Goal: Task Accomplishment & Management: Manage account settings

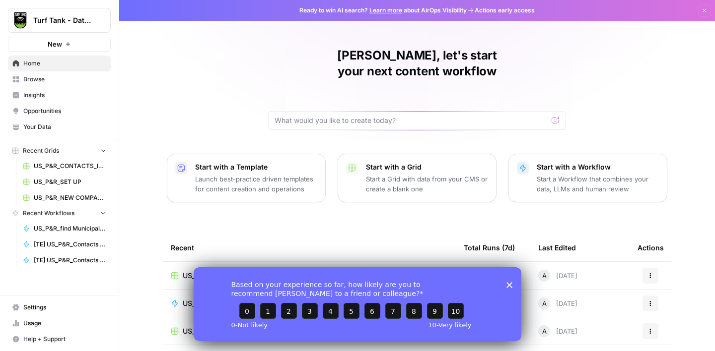
click at [511, 285] on icon "Close survey" at bounding box center [509, 285] width 6 height 6
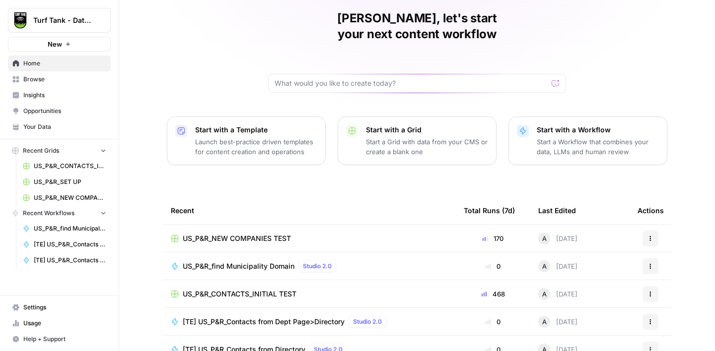
scroll to position [37, 0]
click at [52, 81] on span "Browse" at bounding box center [64, 79] width 83 height 9
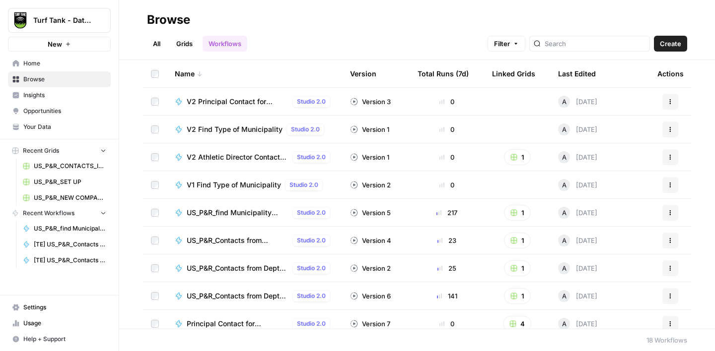
click at [187, 41] on link "Grids" at bounding box center [184, 44] width 28 height 16
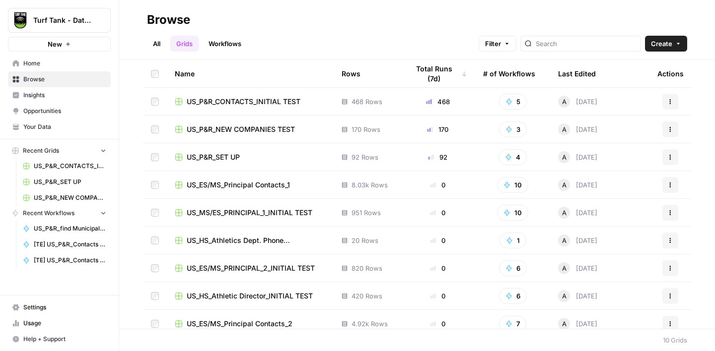
click at [250, 104] on span "US_P&R_CONTACTS_INITIAL TEST" at bounding box center [244, 102] width 114 height 10
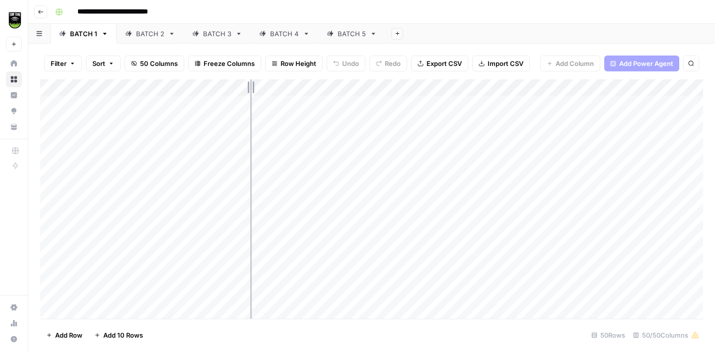
drag, startPoint x: 195, startPoint y: 86, endPoint x: 250, endPoint y: 91, distance: 55.8
click at [250, 91] on div "Add Column" at bounding box center [371, 199] width 663 height 240
click at [378, 89] on div "Add Column" at bounding box center [371, 199] width 663 height 240
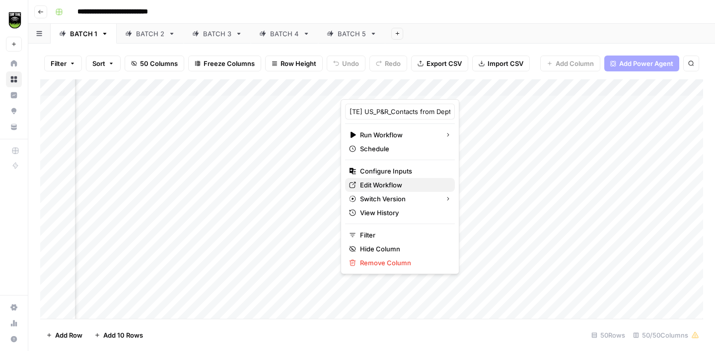
click at [405, 182] on span "Edit Workflow" at bounding box center [403, 185] width 87 height 10
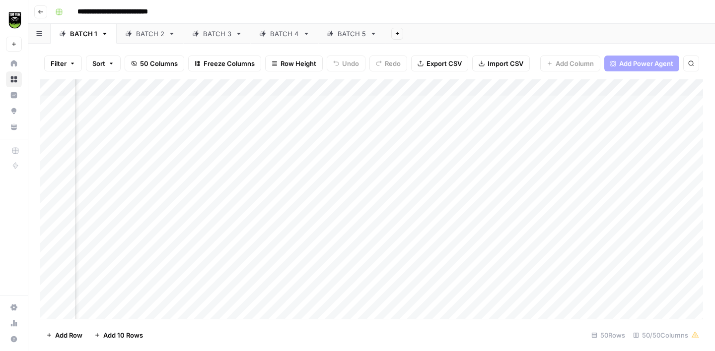
scroll to position [0, 30]
click at [410, 105] on div "Add Column" at bounding box center [371, 199] width 663 height 240
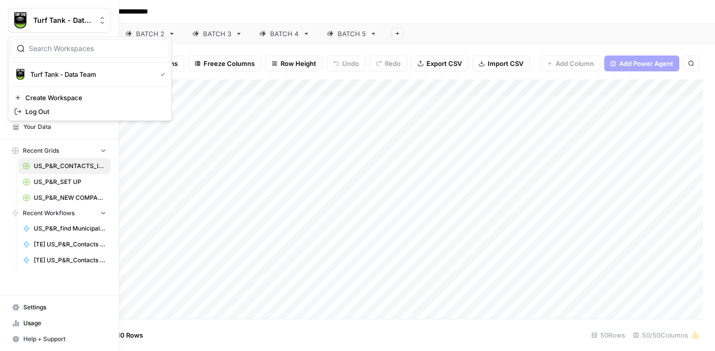
click at [17, 25] on img "Workspace: Turf Tank - Data Team" at bounding box center [20, 20] width 18 height 18
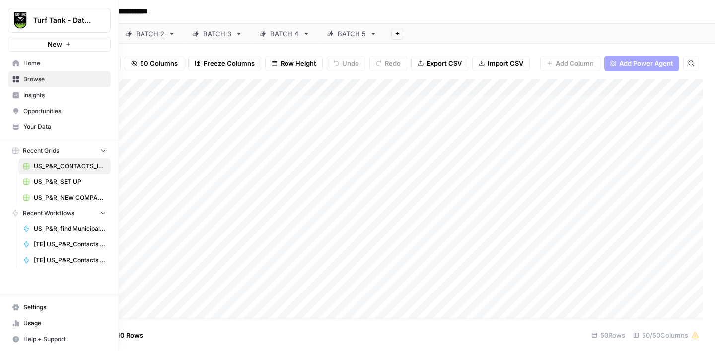
click at [43, 109] on span "Opportunities" at bounding box center [64, 111] width 83 height 9
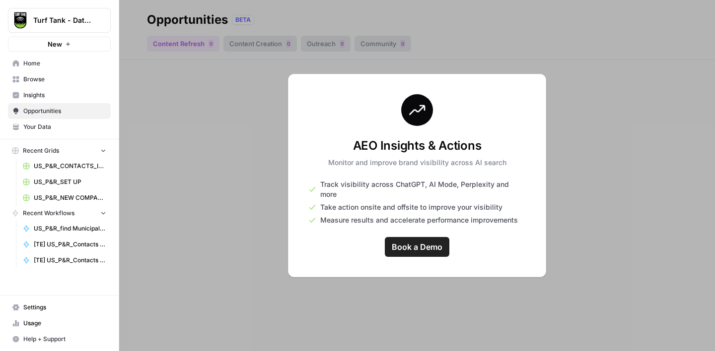
click at [37, 127] on span "Your Data" at bounding box center [64, 127] width 83 height 9
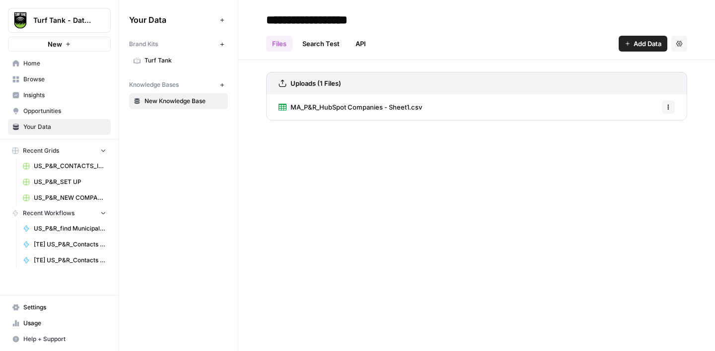
click at [42, 93] on span "Insights" at bounding box center [64, 95] width 83 height 9
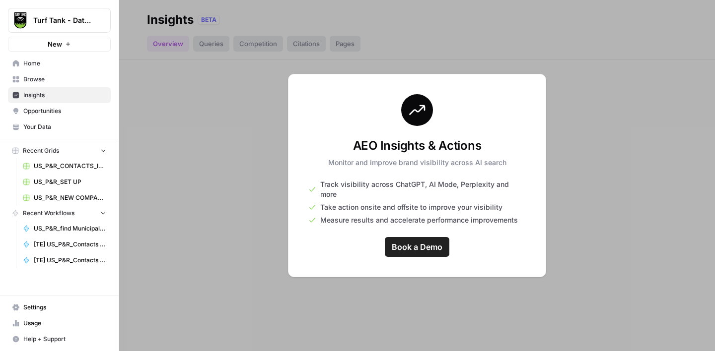
click at [40, 75] on span "Browse" at bounding box center [64, 79] width 83 height 9
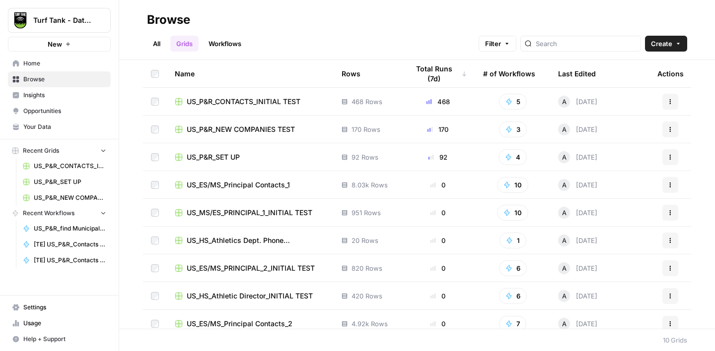
click at [34, 313] on link "Settings" at bounding box center [59, 308] width 103 height 16
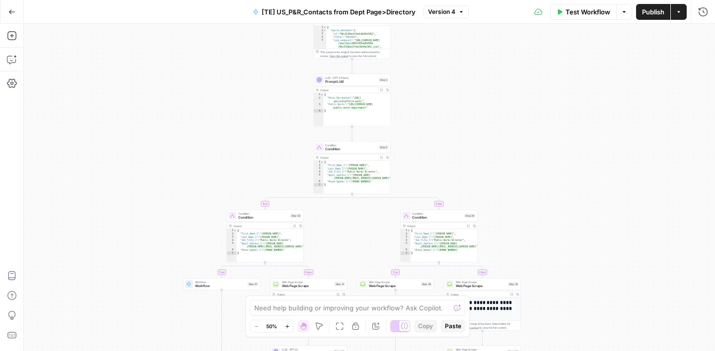
drag, startPoint x: 290, startPoint y: 72, endPoint x: 273, endPoint y: 125, distance: 54.9
click at [273, 125] on div "true false true false true false true false Workflow Set Inputs Inputs Google S…" at bounding box center [369, 188] width 691 height 328
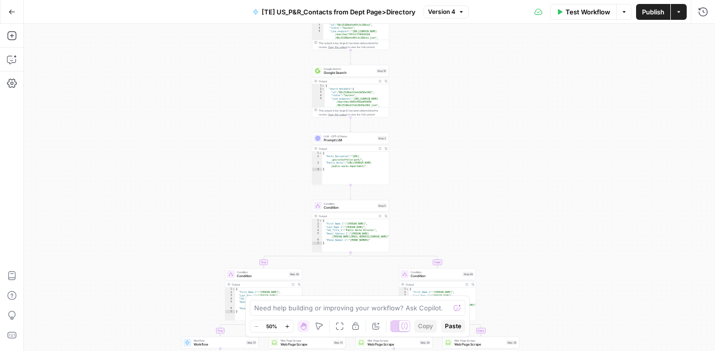
drag, startPoint x: 442, startPoint y: 116, endPoint x: 439, endPoint y: 180, distance: 64.1
click at [439, 180] on div "true false true false true false true false Workflow Set Inputs Inputs Google S…" at bounding box center [369, 188] width 691 height 328
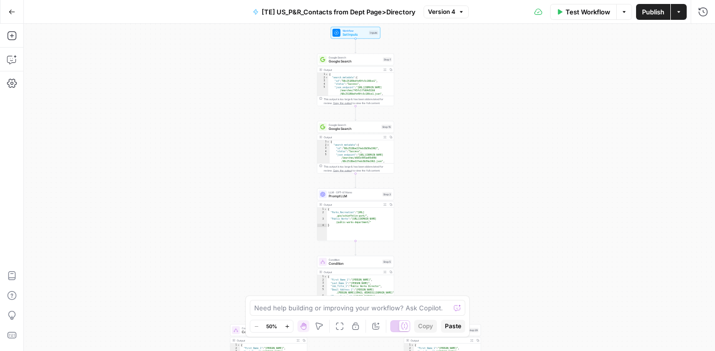
drag, startPoint x: 457, startPoint y: 106, endPoint x: 461, endPoint y: 225, distance: 119.7
click at [461, 225] on div "true false true false true false true false Workflow Set Inputs Inputs Google S…" at bounding box center [369, 188] width 691 height 328
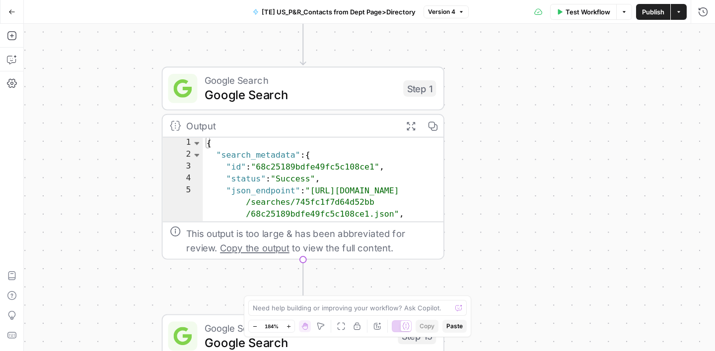
drag, startPoint x: 393, startPoint y: 155, endPoint x: 544, endPoint y: 186, distance: 154.0
click at [544, 186] on div "true false true false true false true false Workflow Set Inputs Inputs Google S…" at bounding box center [369, 188] width 691 height 328
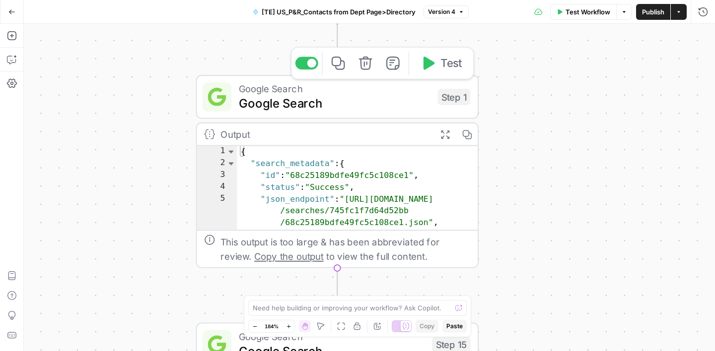
click at [369, 103] on span "Google Search" at bounding box center [335, 103] width 192 height 18
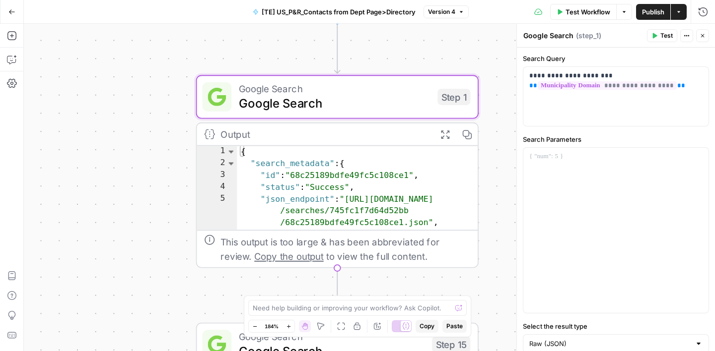
click at [702, 38] on icon "button" at bounding box center [702, 36] width 6 height 6
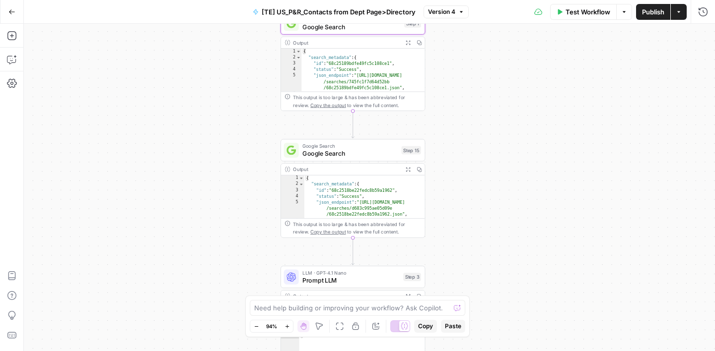
drag, startPoint x: 576, startPoint y: 79, endPoint x: 491, endPoint y: 18, distance: 104.8
click at [491, 18] on div "Go Back [TE] US_P&R_Contacts from Dept Page>Directory Version 4 Test Workflow O…" at bounding box center [357, 175] width 715 height 351
click at [368, 153] on span "Google Search" at bounding box center [349, 154] width 95 height 9
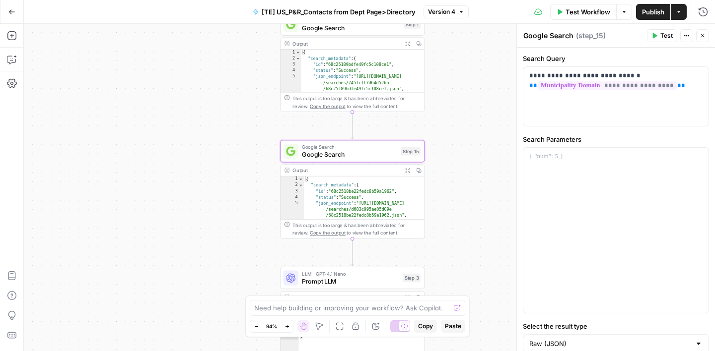
click at [701, 38] on icon "button" at bounding box center [702, 36] width 6 height 6
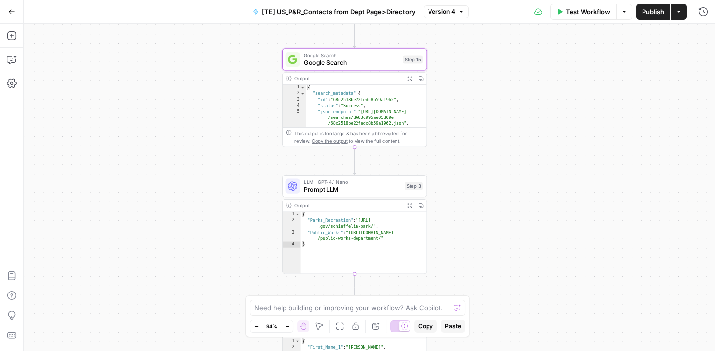
drag, startPoint x: 501, startPoint y: 200, endPoint x: 500, endPoint y: 50, distance: 150.4
click at [501, 50] on div "true false true false true false true false Workflow Set Inputs Inputs Google S…" at bounding box center [369, 188] width 691 height 328
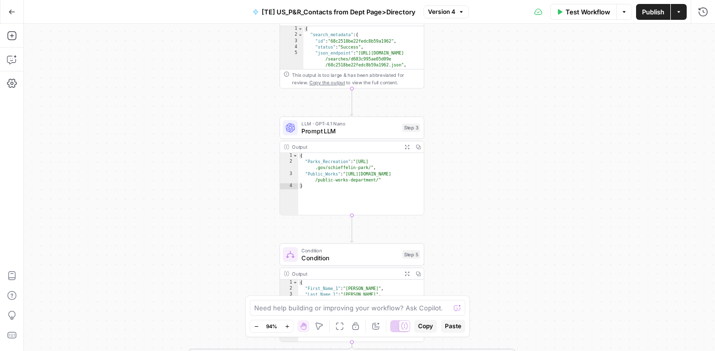
click at [379, 128] on span "Prompt LLM" at bounding box center [349, 131] width 97 height 9
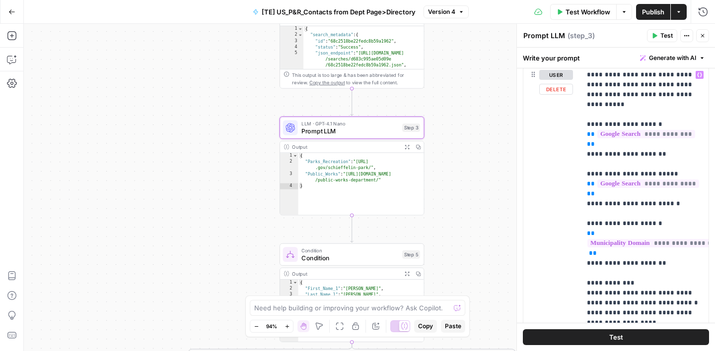
scroll to position [144, 0]
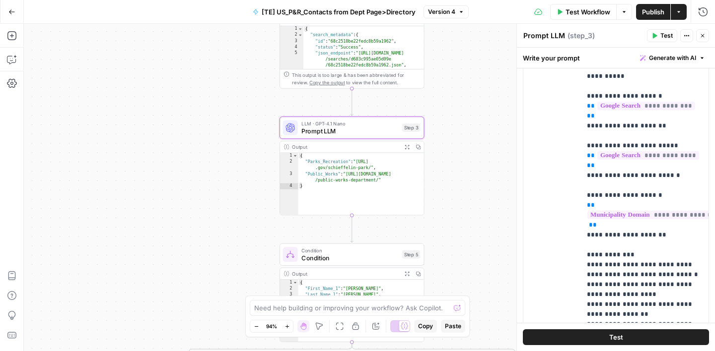
click at [699, 33] on button "Close" at bounding box center [702, 35] width 13 height 13
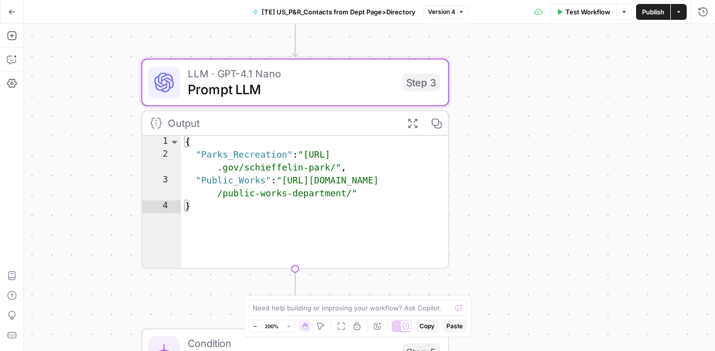
drag, startPoint x: 458, startPoint y: 137, endPoint x: 514, endPoint y: 131, distance: 56.0
click at [514, 131] on div "true false true false true false true false Workflow Set Inputs Inputs Google S…" at bounding box center [369, 188] width 691 height 328
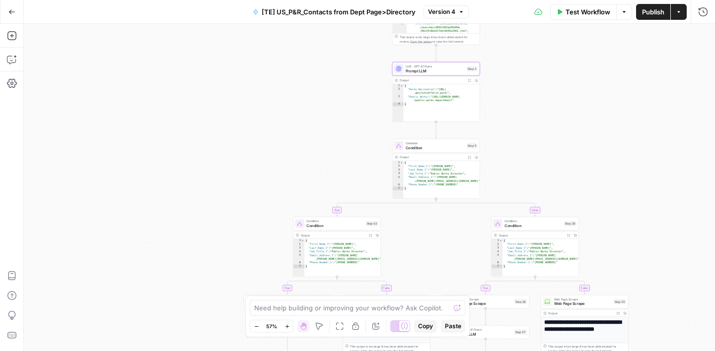
drag, startPoint x: 540, startPoint y: 158, endPoint x: 521, endPoint y: 92, distance: 69.1
click at [521, 92] on div "true false true false true false true false Workflow Set Inputs Inputs Google S…" at bounding box center [369, 188] width 691 height 328
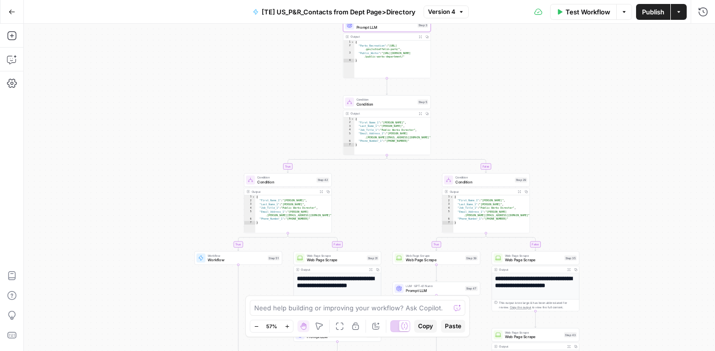
drag, startPoint x: 543, startPoint y: 132, endPoint x: 492, endPoint y: 91, distance: 64.9
click at [492, 91] on div "true false true false true false true false Workflow Set Inputs Inputs Google S…" at bounding box center [369, 188] width 691 height 328
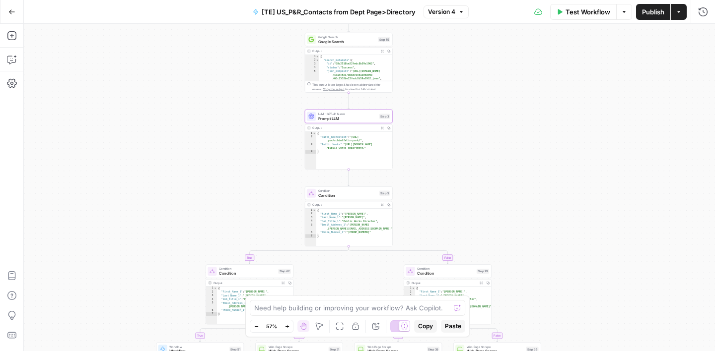
drag, startPoint x: 499, startPoint y: 103, endPoint x: 464, endPoint y: 197, distance: 100.5
click at [464, 198] on div "true false true false true false true false Workflow Set Inputs Inputs Google S…" at bounding box center [369, 188] width 691 height 328
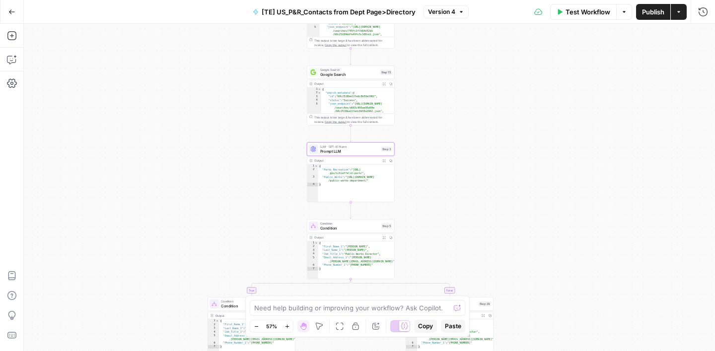
drag, startPoint x: 439, startPoint y: 105, endPoint x: 442, endPoint y: 141, distance: 36.4
click at [441, 141] on div "true false true false true false true false Workflow Set Inputs Inputs Google S…" at bounding box center [369, 188] width 691 height 328
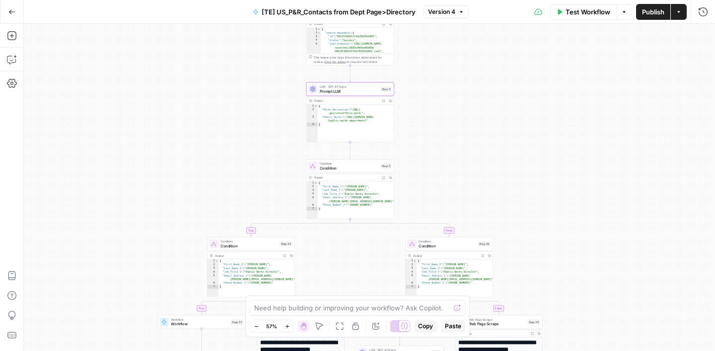
drag, startPoint x: 489, startPoint y: 207, endPoint x: 485, endPoint y: 125, distance: 82.0
click at [485, 125] on div "true false true false true false true false Workflow Set Inputs Inputs Google S…" at bounding box center [369, 188] width 691 height 328
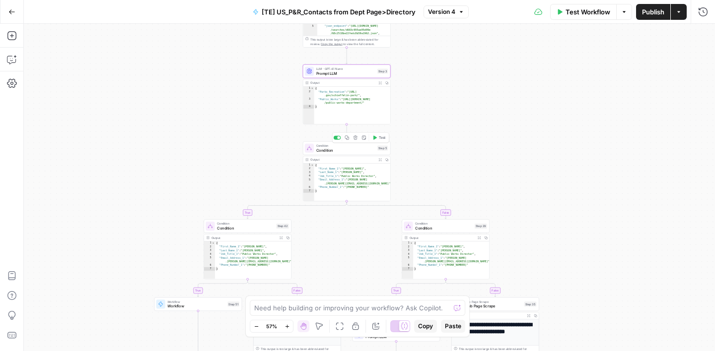
click at [346, 153] on div "Condition Condition Step 5 Copy step Delete step Add Note Test" at bounding box center [347, 147] width 88 height 13
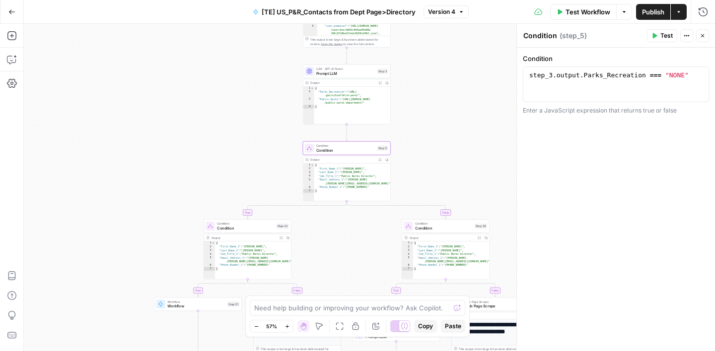
click at [703, 38] on icon "button" at bounding box center [702, 36] width 6 height 6
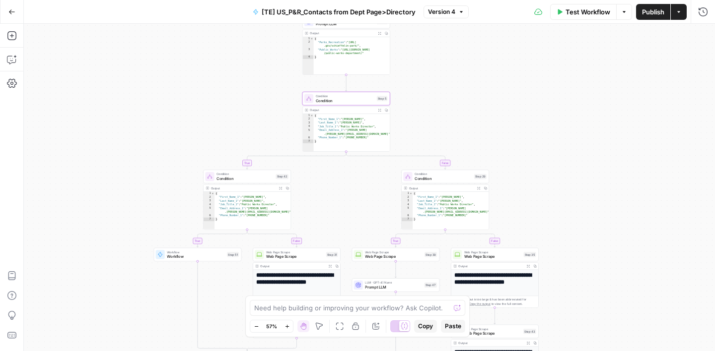
drag, startPoint x: 472, startPoint y: 160, endPoint x: 471, endPoint y: 111, distance: 49.1
click at [471, 110] on div "true false true false true false true false Workflow Set Inputs Inputs Google S…" at bounding box center [369, 188] width 691 height 328
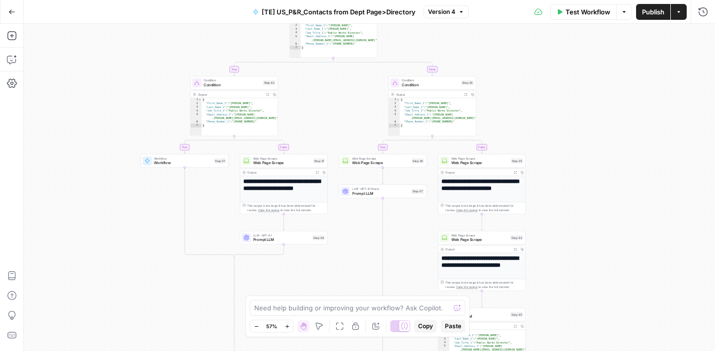
drag, startPoint x: 528, startPoint y: 158, endPoint x: 515, endPoint y: 65, distance: 94.2
click at [515, 65] on div "true false true false true false true false Workflow Set Inputs Inputs Google S…" at bounding box center [369, 188] width 691 height 328
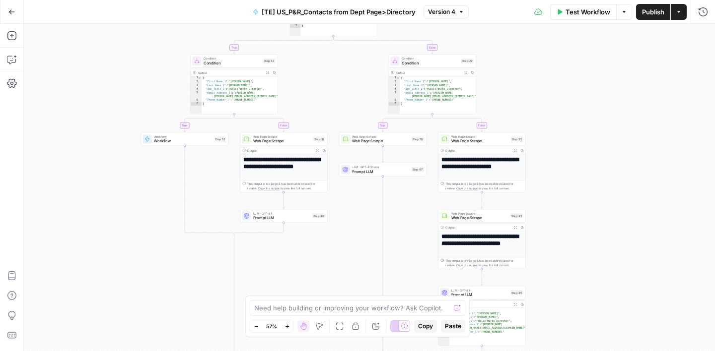
drag, startPoint x: 563, startPoint y: 198, endPoint x: 563, endPoint y: 108, distance: 89.8
click at [563, 108] on div "true false true false true false true false Workflow Set Inputs Inputs Google S…" at bounding box center [369, 188] width 691 height 328
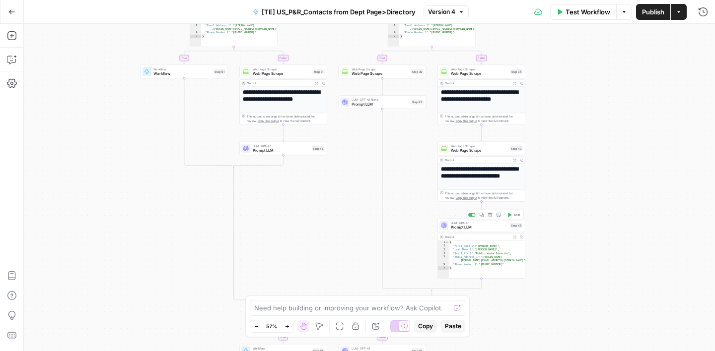
click at [484, 229] on span "Prompt LLM" at bounding box center [479, 227] width 57 height 5
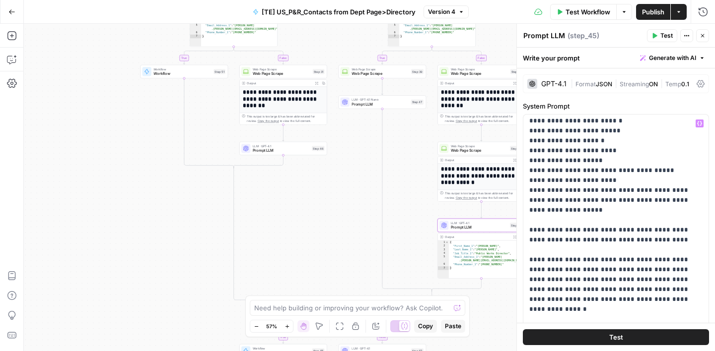
scroll to position [374, 0]
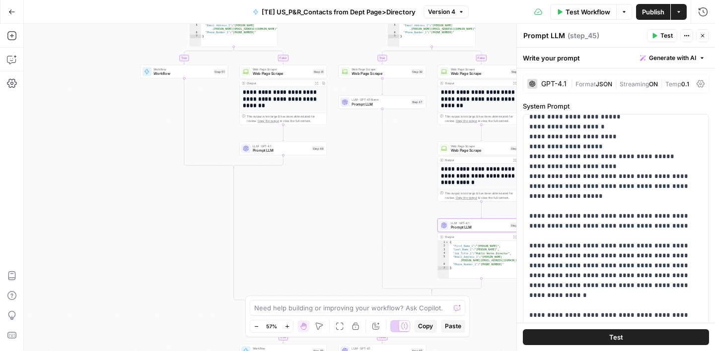
click at [703, 36] on icon "button" at bounding box center [702, 36] width 6 height 6
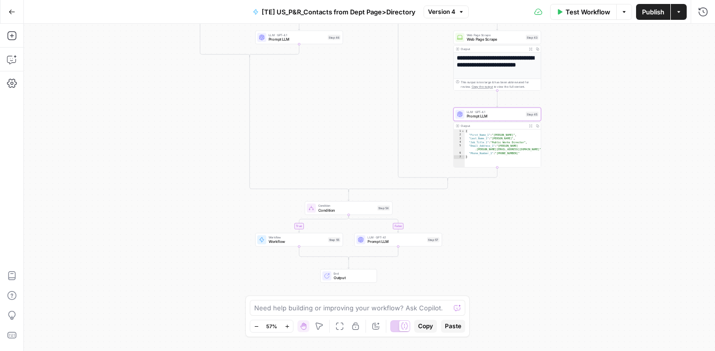
drag, startPoint x: 308, startPoint y: 222, endPoint x: 325, endPoint y: 107, distance: 116.5
click at [325, 107] on div "true false true false true false true false Workflow Set Inputs Inputs Google S…" at bounding box center [369, 188] width 691 height 328
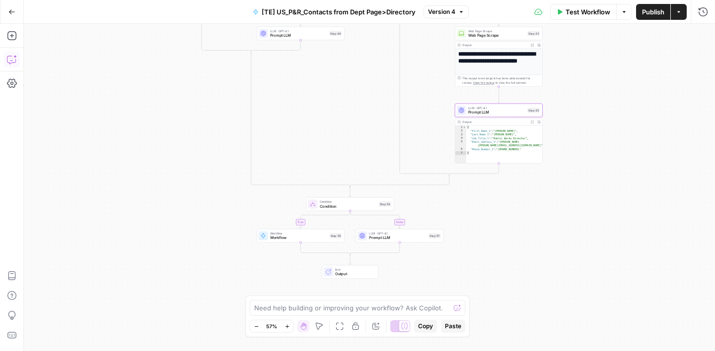
click at [11, 58] on icon "button" at bounding box center [12, 60] width 10 height 10
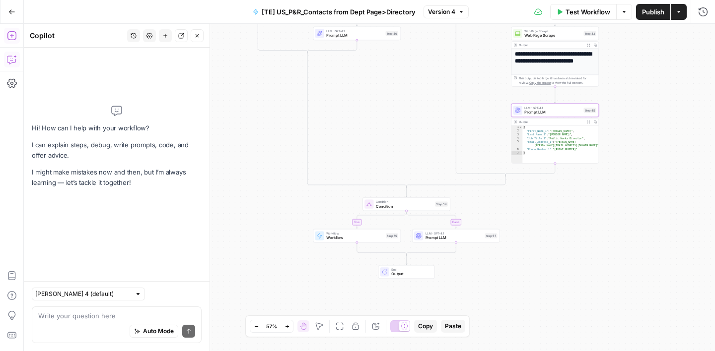
click at [12, 36] on icon "button" at bounding box center [12, 36] width 10 height 10
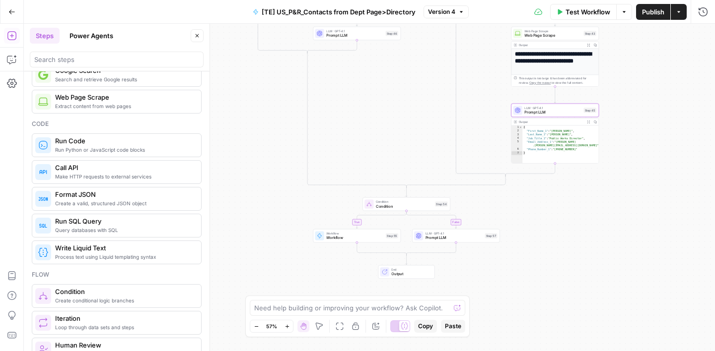
scroll to position [0, 0]
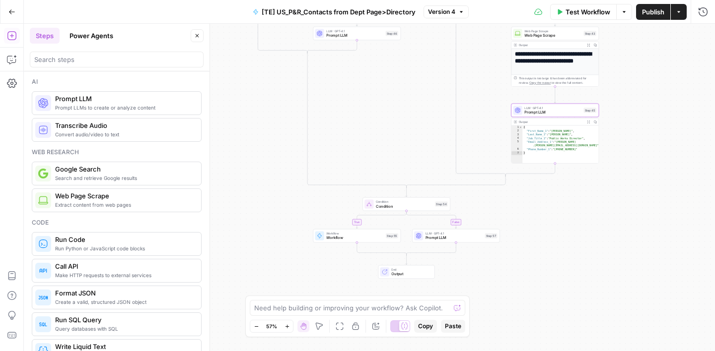
click at [14, 14] on icon "button" at bounding box center [11, 11] width 7 height 7
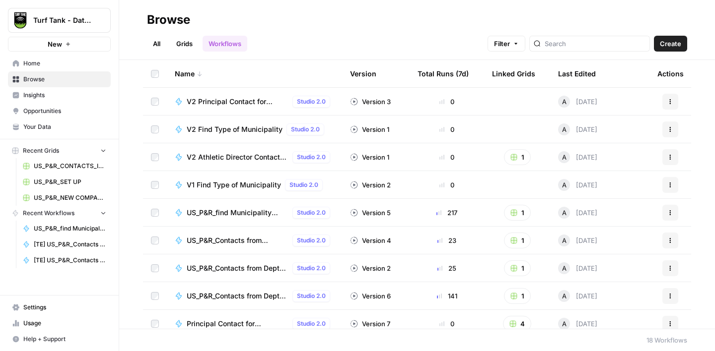
click at [52, 308] on span "Settings" at bounding box center [64, 307] width 83 height 9
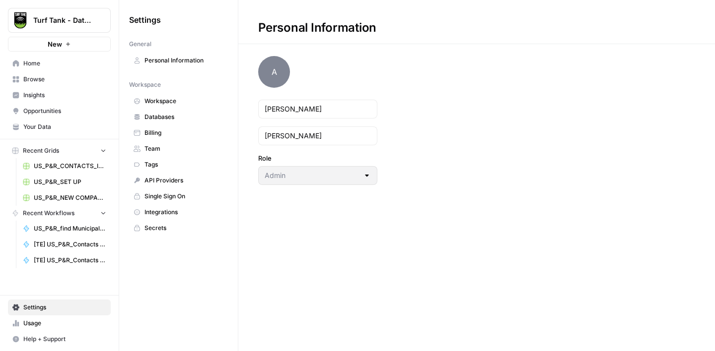
click at [172, 182] on span "API Providers" at bounding box center [183, 180] width 79 height 9
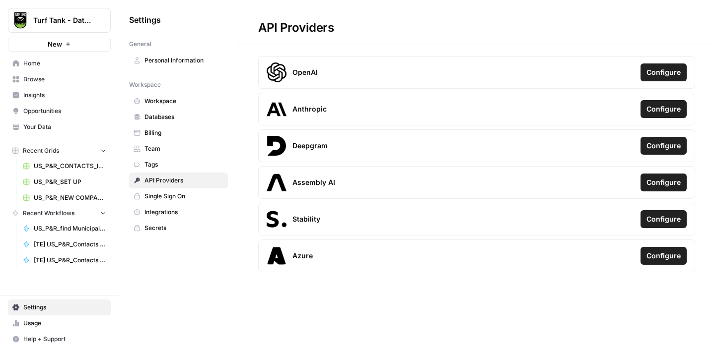
click at [165, 210] on span "Integrations" at bounding box center [183, 212] width 79 height 9
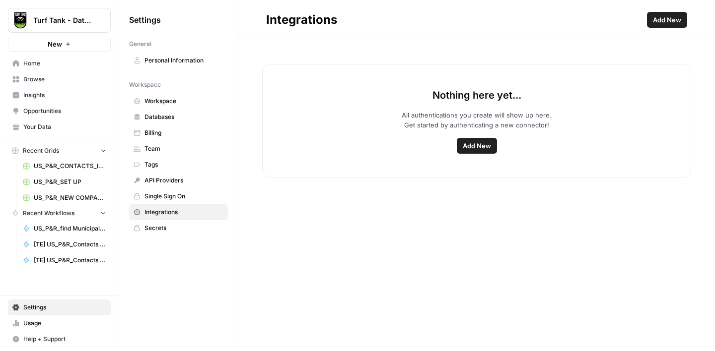
click at [168, 146] on span "Team" at bounding box center [183, 148] width 79 height 9
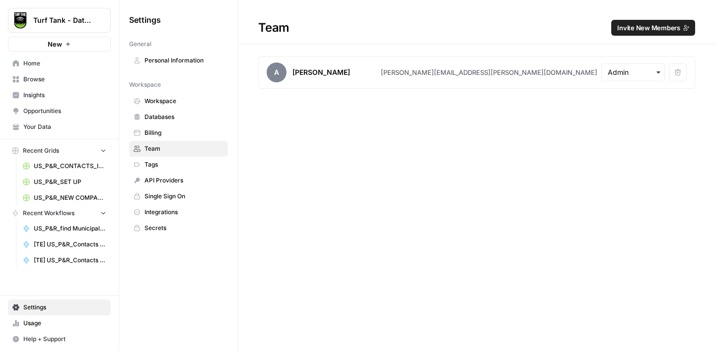
click at [656, 74] on icon "button" at bounding box center [658, 73] width 8 height 8
click at [665, 29] on span "Invite New Members" at bounding box center [648, 28] width 63 height 10
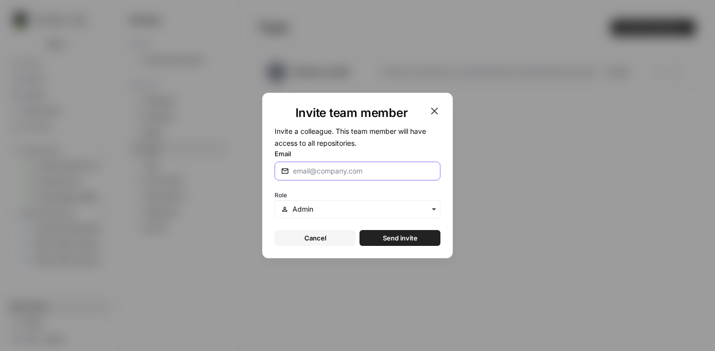
click at [327, 171] on input "Email" at bounding box center [363, 171] width 141 height 10
paste input "[EMAIL_ADDRESS][PERSON_NAME][DOMAIN_NAME]"
type input "[EMAIL_ADDRESS][PERSON_NAME][DOMAIN_NAME]"
click at [396, 233] on span "Send invite" at bounding box center [400, 238] width 35 height 10
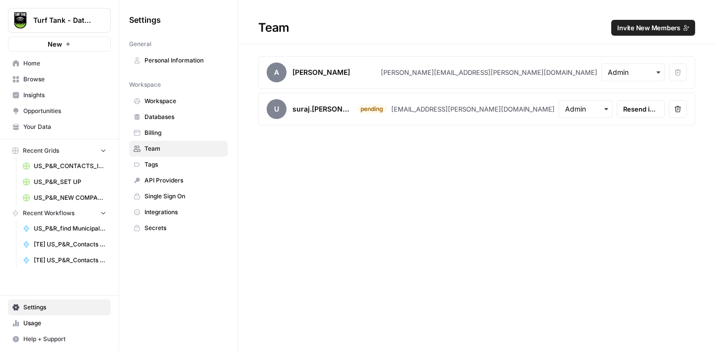
click at [166, 177] on span "API Providers" at bounding box center [183, 180] width 79 height 9
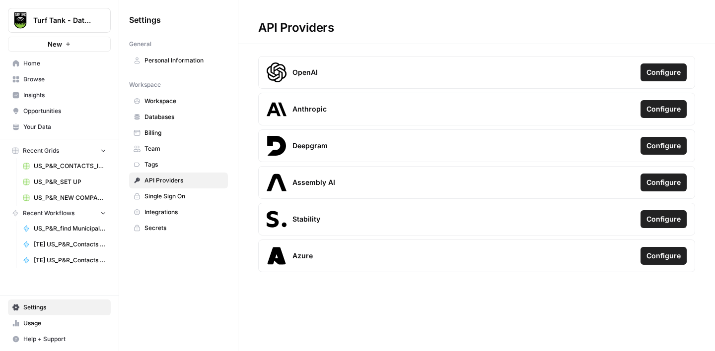
click at [156, 207] on link "Integrations" at bounding box center [178, 213] width 99 height 16
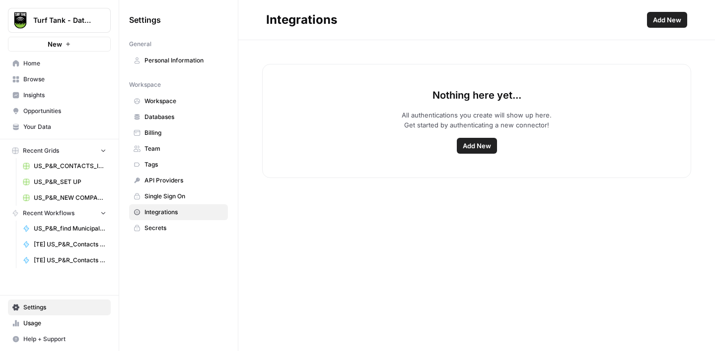
click at [161, 148] on span "Team" at bounding box center [183, 148] width 79 height 9
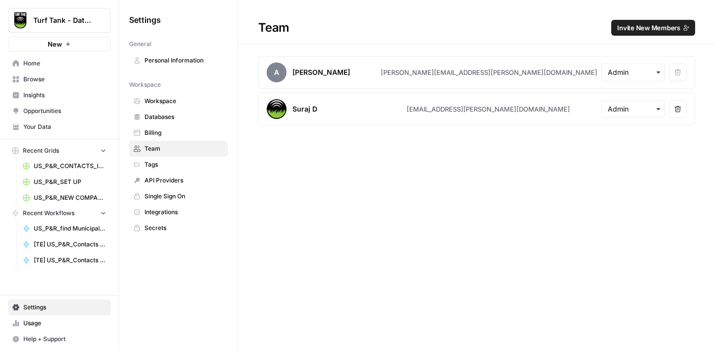
click at [652, 32] on span "Invite New Members" at bounding box center [648, 28] width 63 height 10
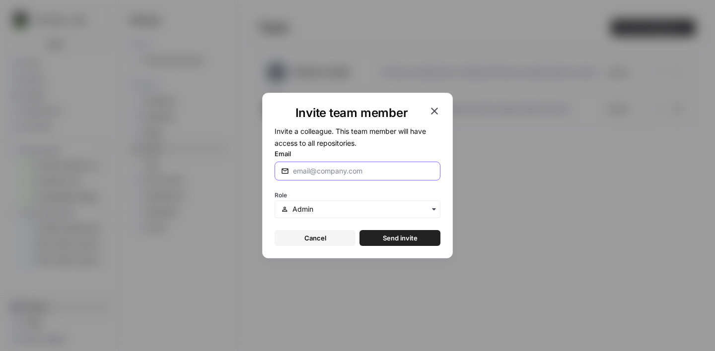
click at [339, 176] on input "Email" at bounding box center [363, 171] width 141 height 10
paste input "[PERSON_NAME][EMAIL_ADDRESS][DOMAIN_NAME]"
type input "[PERSON_NAME][EMAIL_ADDRESS][DOMAIN_NAME]"
click at [399, 234] on span "Send invite" at bounding box center [400, 238] width 35 height 10
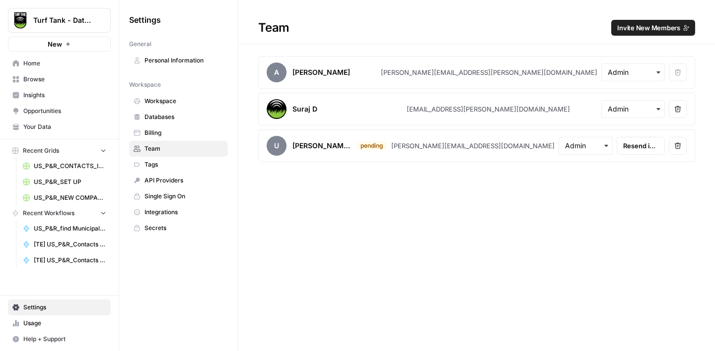
click at [43, 79] on span "Browse" at bounding box center [64, 79] width 83 height 9
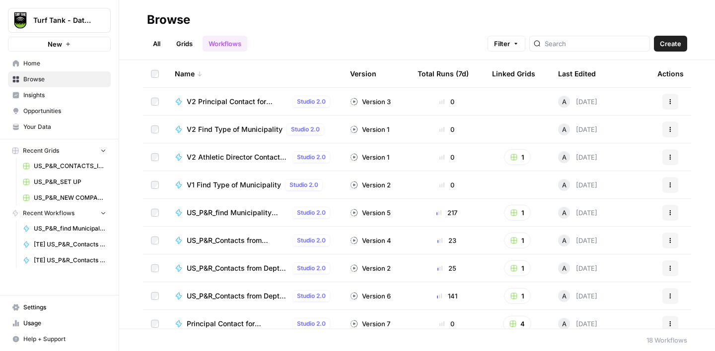
click at [235, 41] on link "Workflows" at bounding box center [225, 44] width 45 height 16
click at [665, 41] on span "Create" at bounding box center [670, 44] width 21 height 10
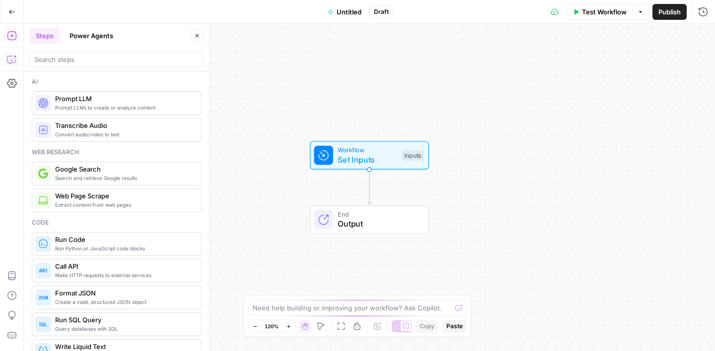
click at [14, 63] on icon "button" at bounding box center [11, 60] width 8 height 8
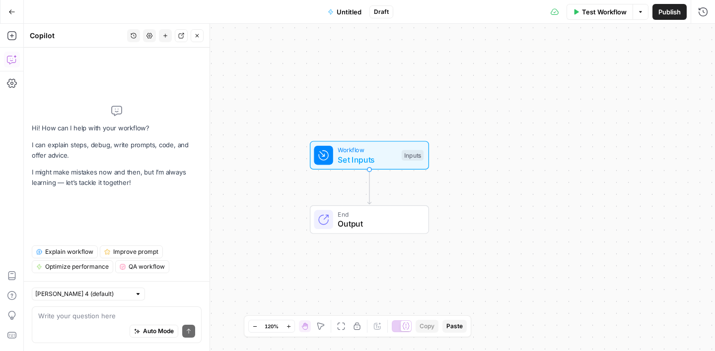
click at [13, 9] on icon "button" at bounding box center [11, 11] width 7 height 7
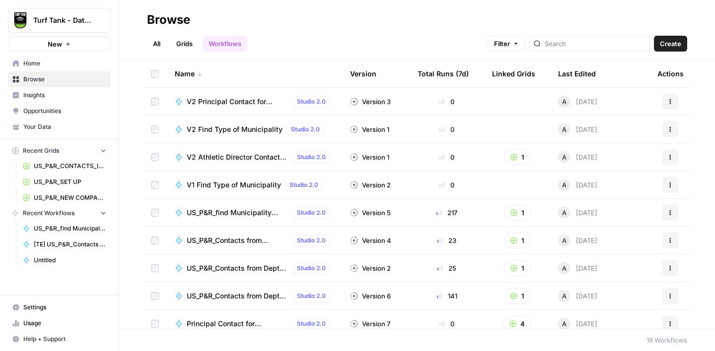
click at [183, 46] on link "Grids" at bounding box center [184, 44] width 28 height 16
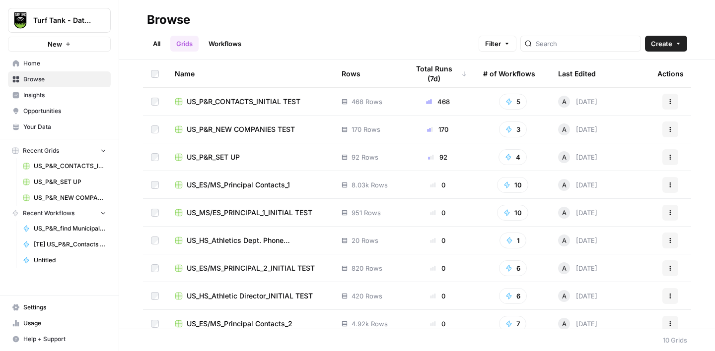
click at [52, 337] on span "Help + Support" at bounding box center [64, 339] width 83 height 9
click at [159, 300] on span "AirOps Academy" at bounding box center [166, 303] width 67 height 9
click at [41, 78] on span "Browse" at bounding box center [64, 79] width 83 height 9
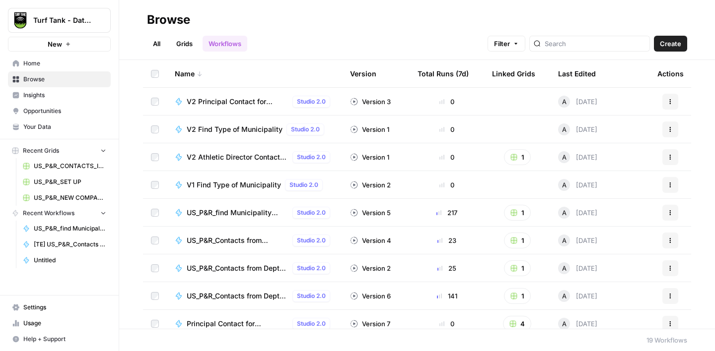
click at [188, 39] on link "Grids" at bounding box center [184, 44] width 28 height 16
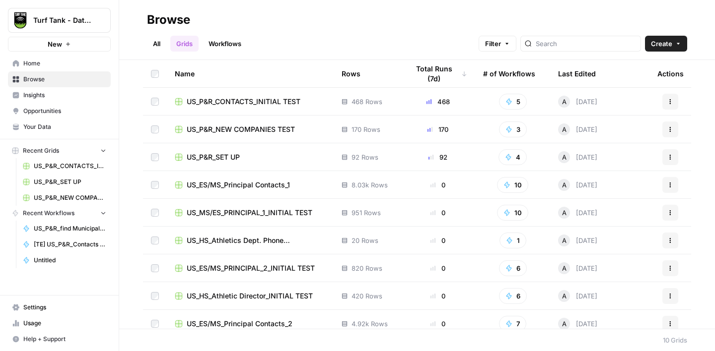
click at [255, 184] on span "US_ES/MS_Principal Contacts_1" at bounding box center [238, 185] width 103 height 10
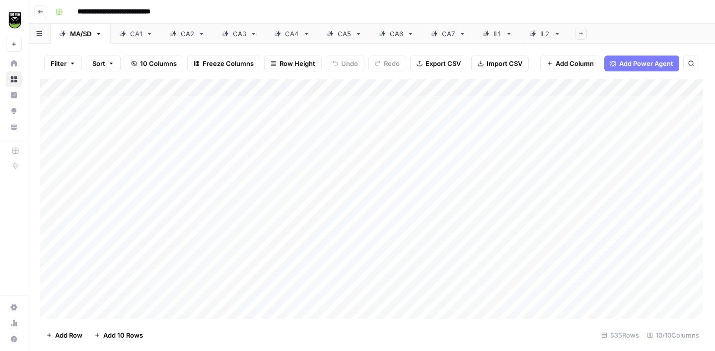
click at [542, 38] on div "IL2" at bounding box center [544, 34] width 9 height 10
click at [200, 86] on div "Add Column" at bounding box center [371, 199] width 663 height 240
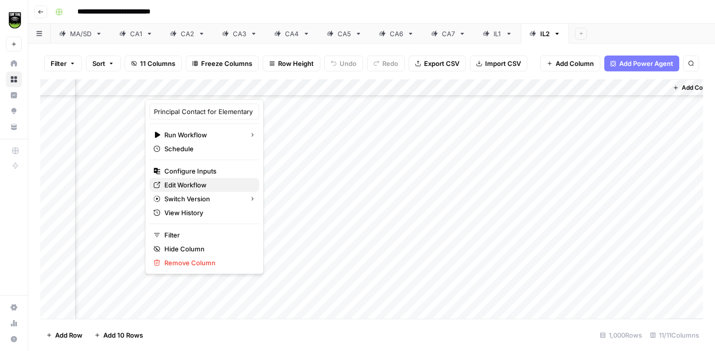
click at [195, 185] on span "Edit Workflow" at bounding box center [207, 185] width 87 height 10
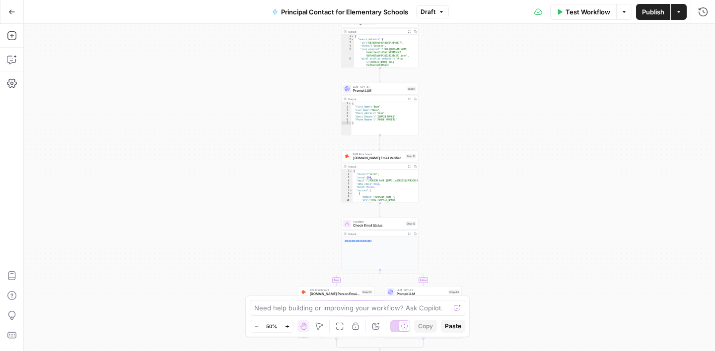
drag, startPoint x: 485, startPoint y: 124, endPoint x: 495, endPoint y: 148, distance: 26.5
click at [495, 148] on div "true false Workflow Set Inputs Inputs Google Search Google Search Step 2 Output…" at bounding box center [369, 188] width 691 height 328
